Goal: Task Accomplishment & Management: Use online tool/utility

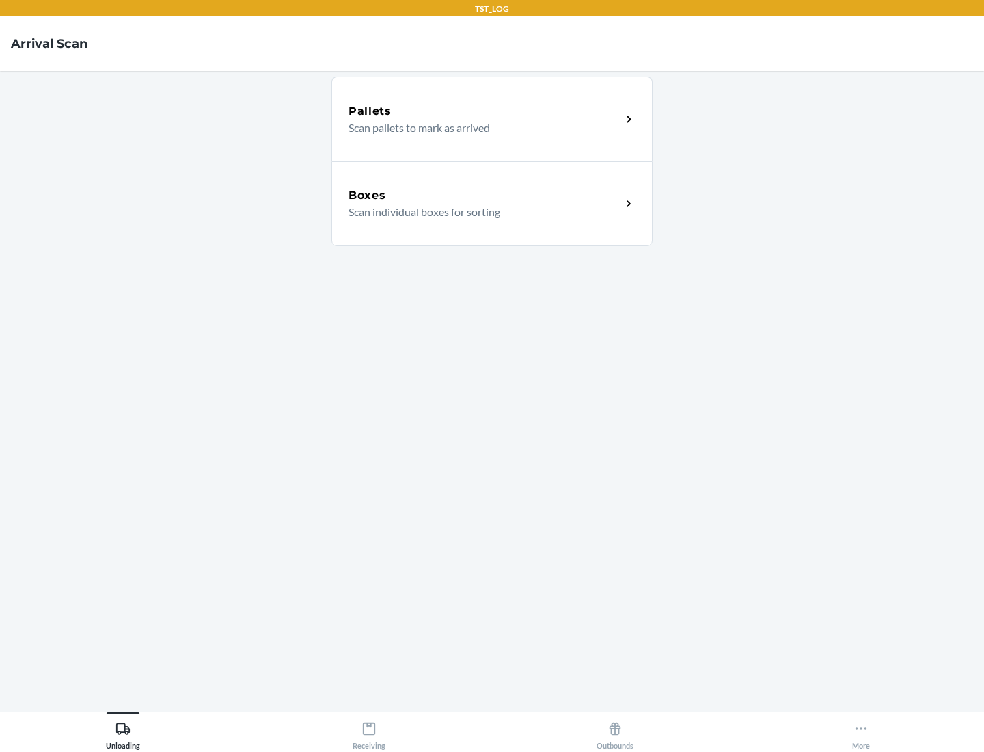
click at [485, 195] on div "Boxes" at bounding box center [485, 195] width 273 height 16
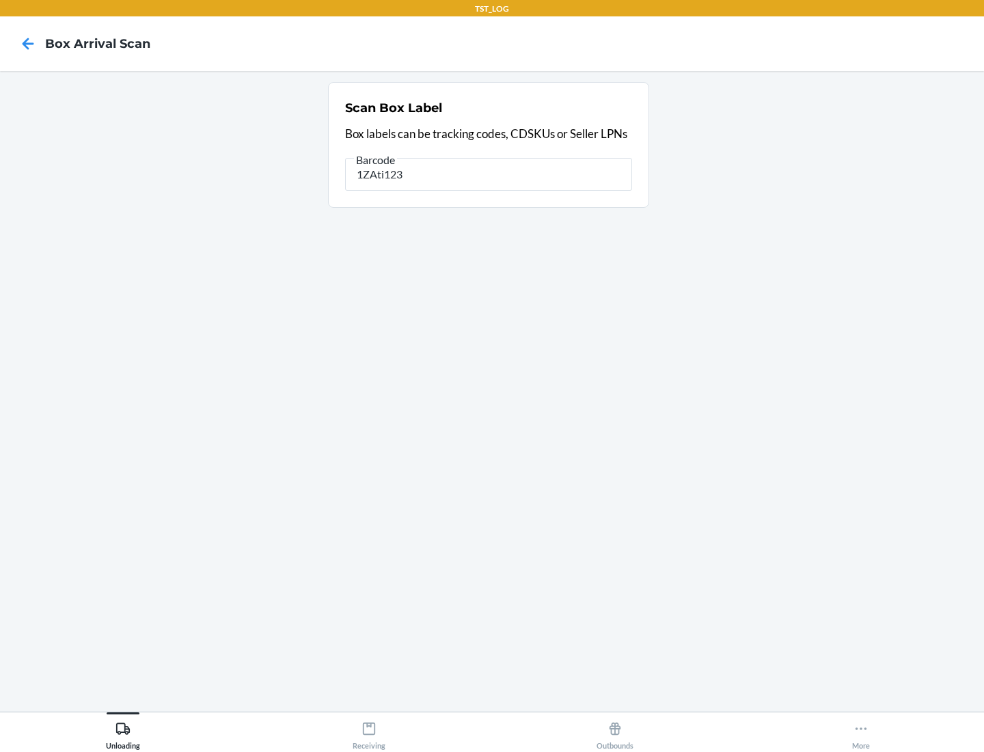
type input "1ZAti123"
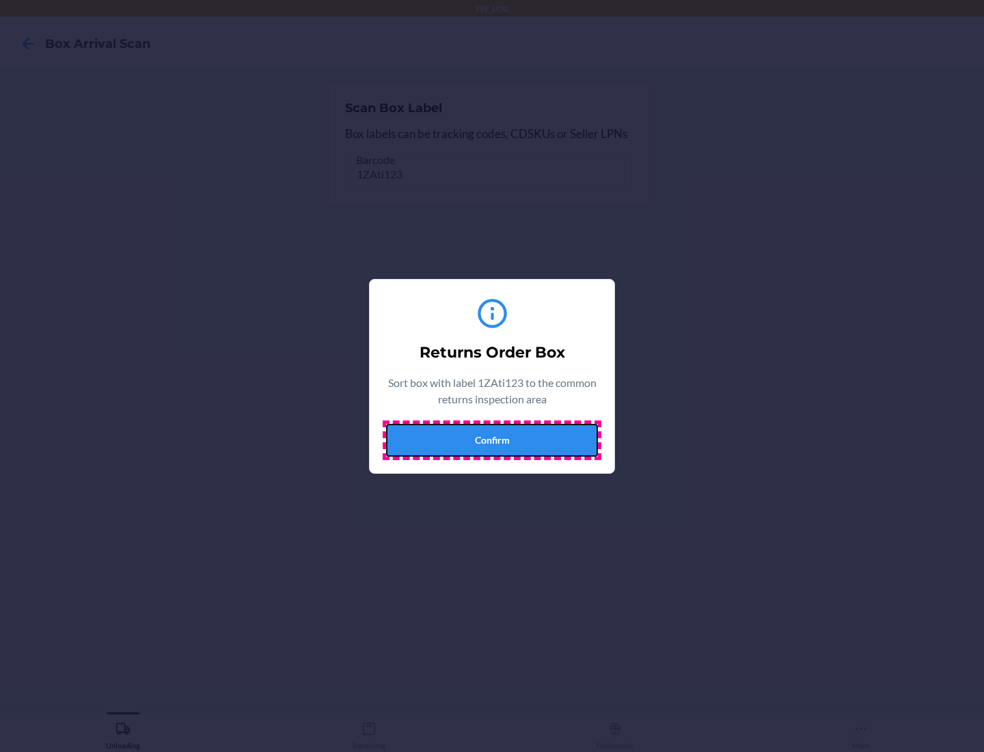
click at [492, 439] on button "Confirm" at bounding box center [492, 440] width 212 height 33
